Goal: Information Seeking & Learning: Learn about a topic

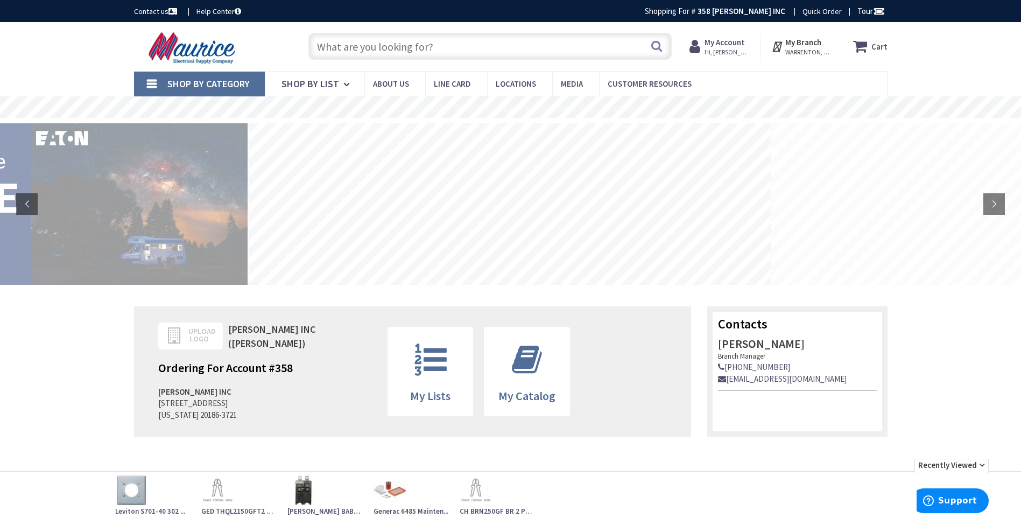
click at [445, 51] on input "text" at bounding box center [490, 46] width 363 height 27
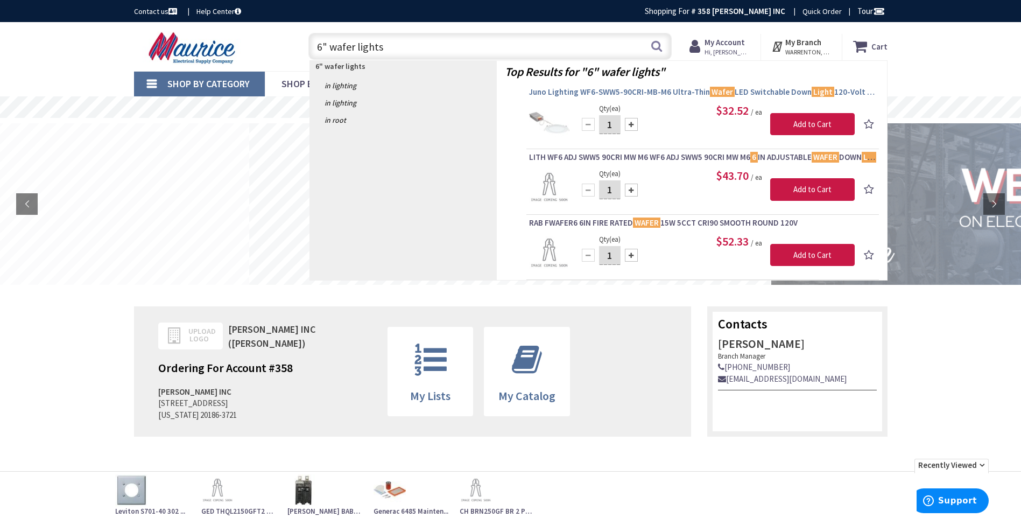
type input "6" wafer lights"
click at [584, 88] on span "Juno Lighting WF6-SWW5-90CRI-MB-M6 Ultra-Thin Wafer LED Switchable Down Light 1…" at bounding box center [702, 92] width 347 height 11
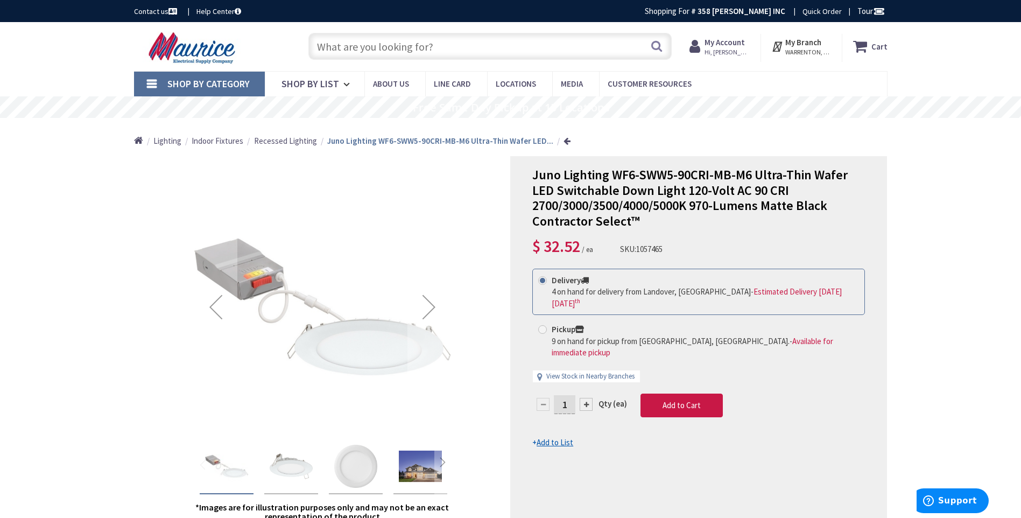
click at [434, 52] on input "text" at bounding box center [490, 46] width 363 height 27
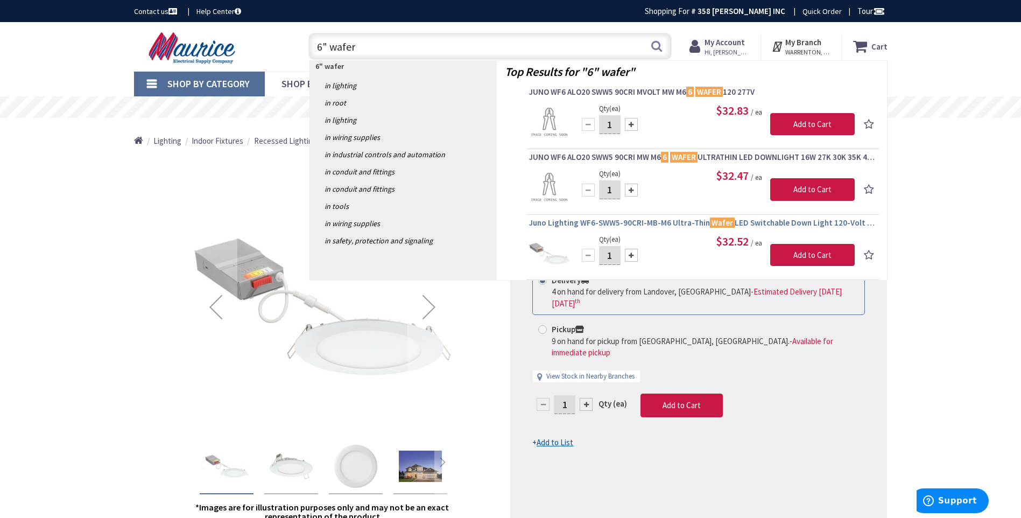
type input "6" wafer"
click at [573, 223] on span "Juno Lighting WF6-SWW5-90CRI-MB-M6 Ultra-Thin Wafer LED Switchable Down Light 1…" at bounding box center [702, 223] width 347 height 11
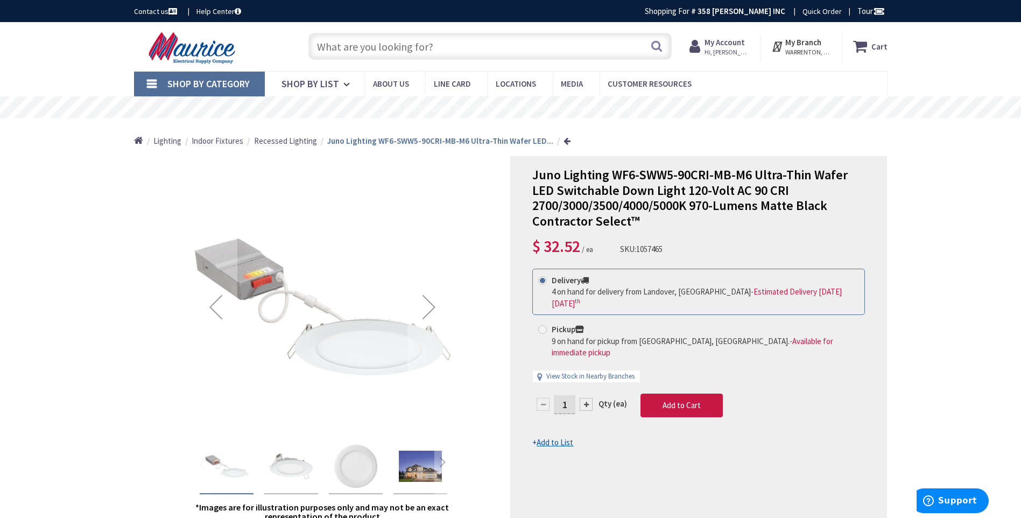
click at [429, 52] on input "text" at bounding box center [490, 46] width 363 height 27
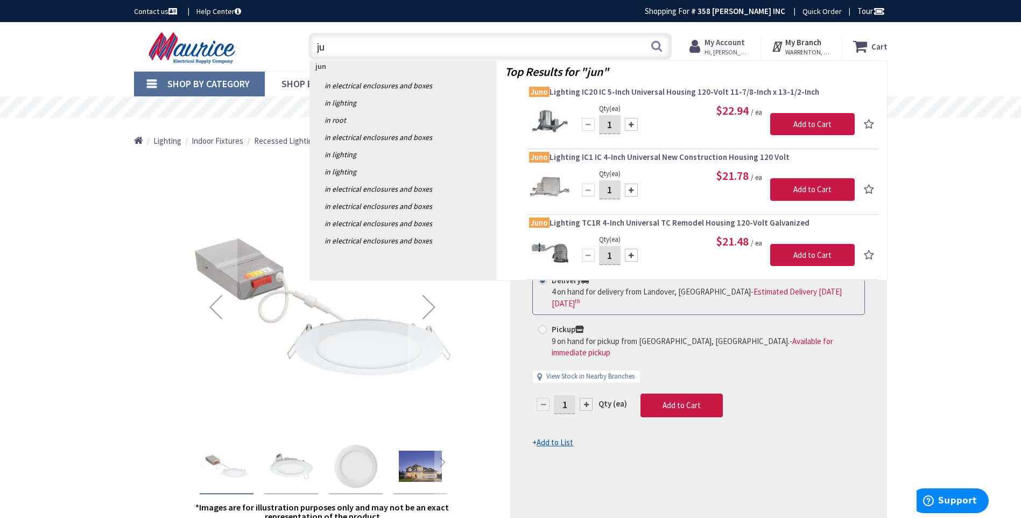
type input "j"
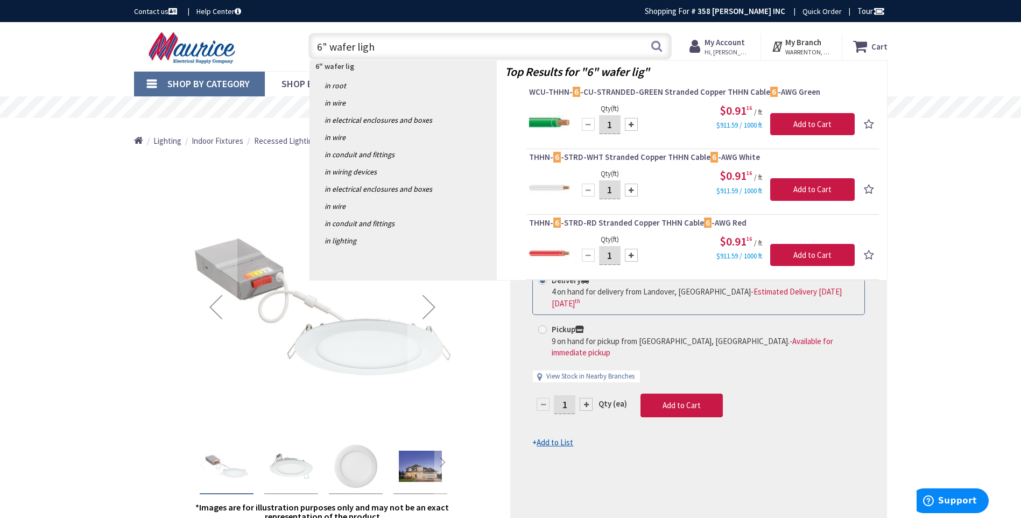
type input "6" wafer light"
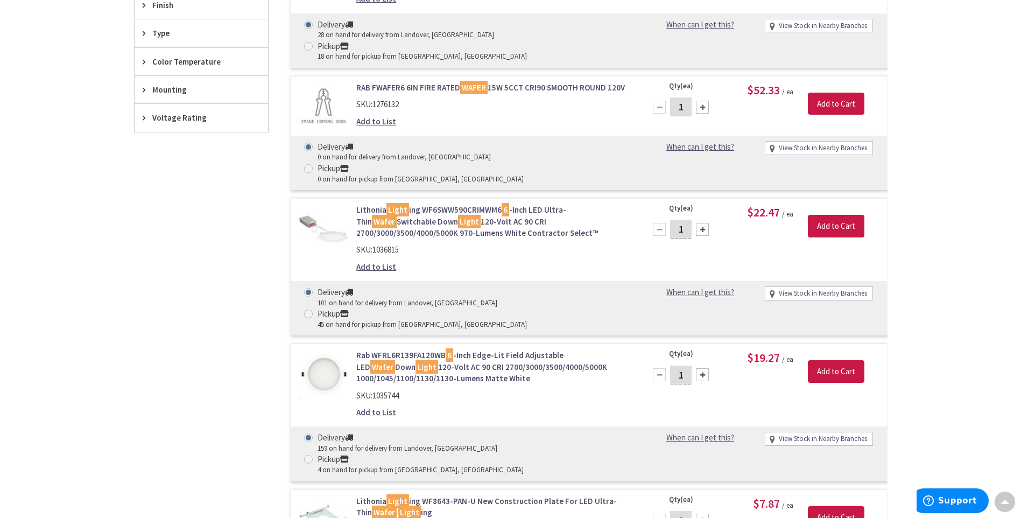
scroll to position [538, 0]
